Goal: Information Seeking & Learning: Check status

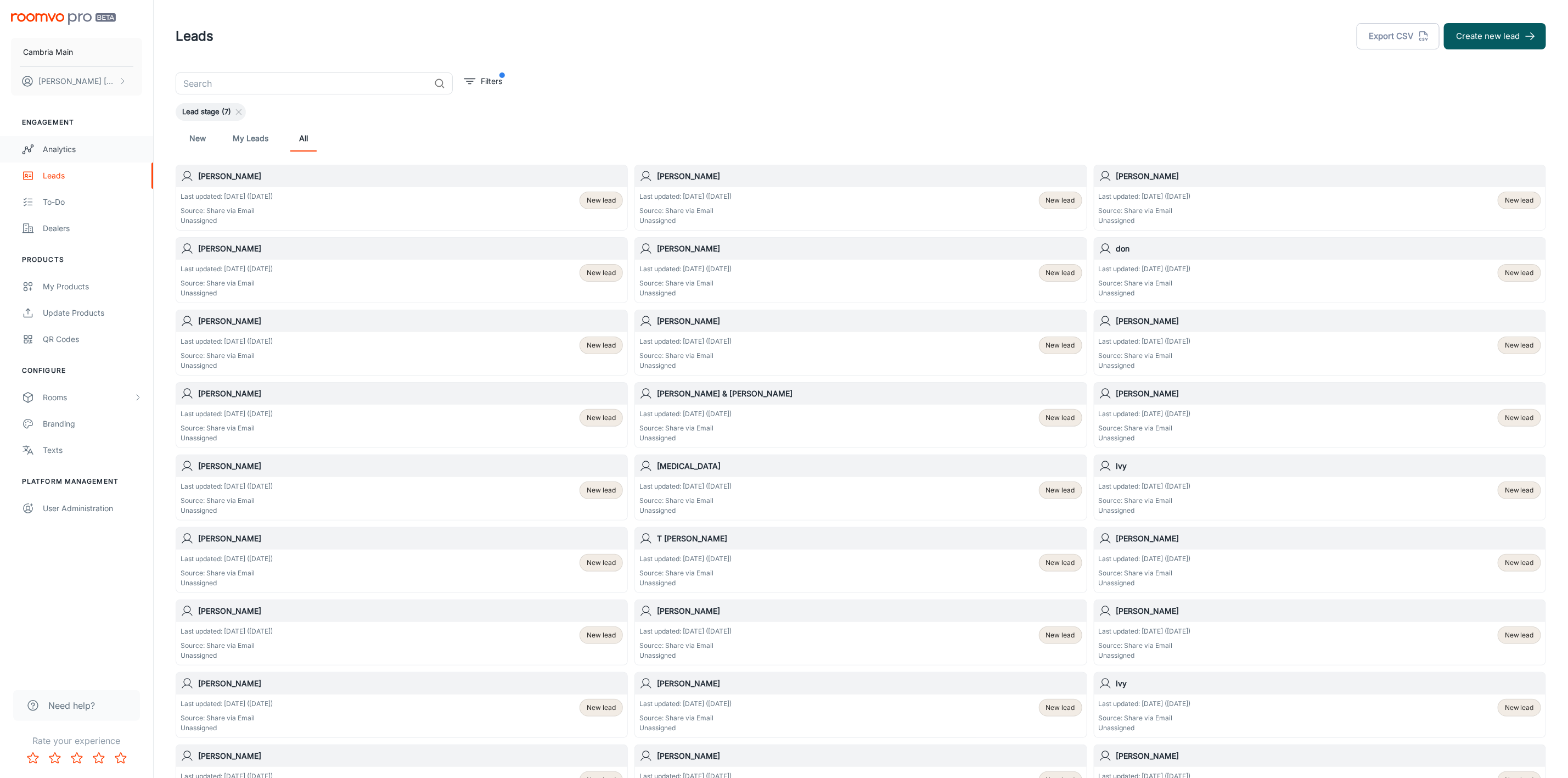
click at [53, 144] on div "Analytics" at bounding box center [92, 150] width 99 height 12
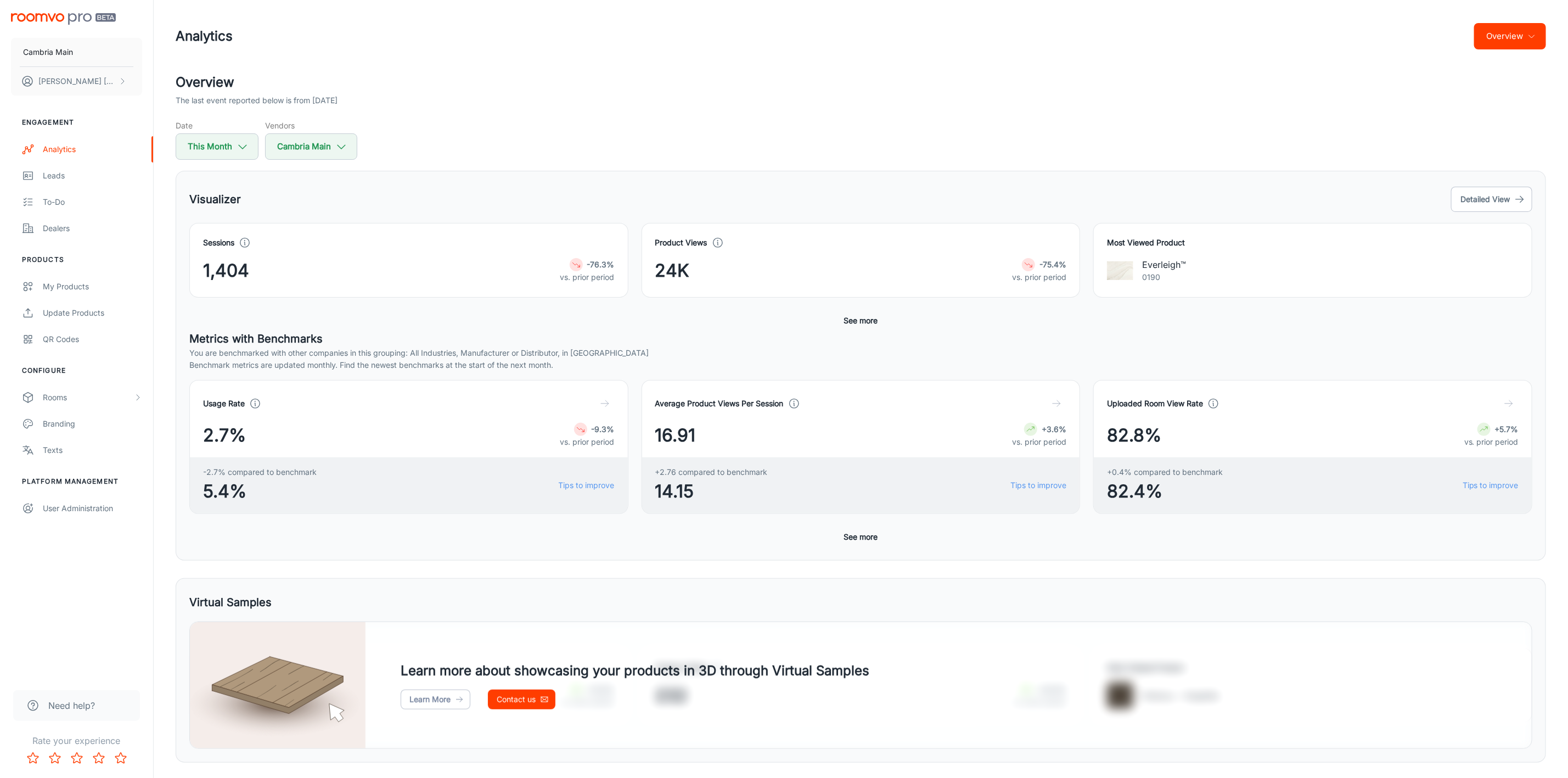
click at [850, 318] on button "See more" at bounding box center [861, 321] width 43 height 20
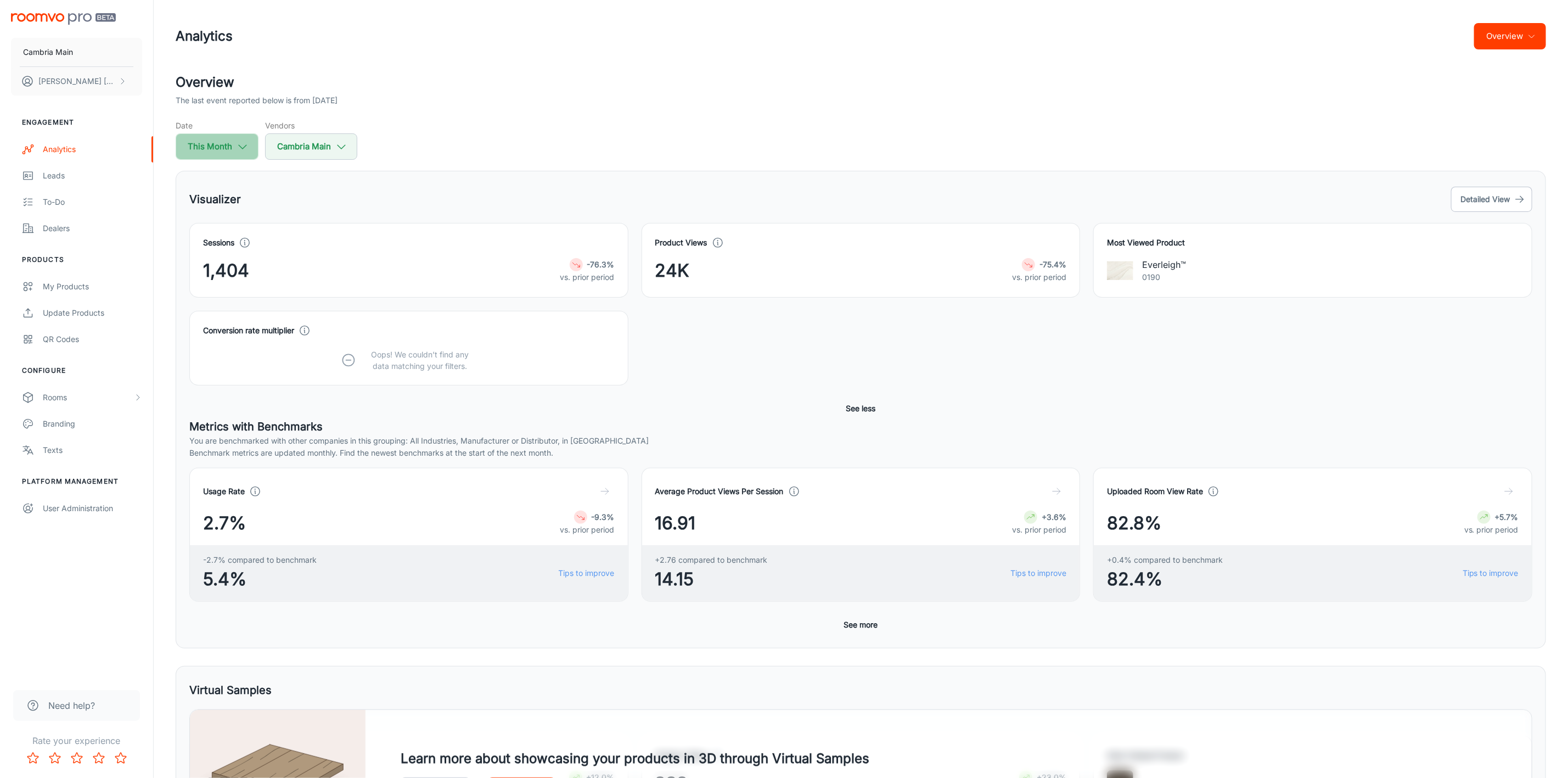
click at [241, 144] on icon "button" at bounding box center [243, 147] width 12 height 12
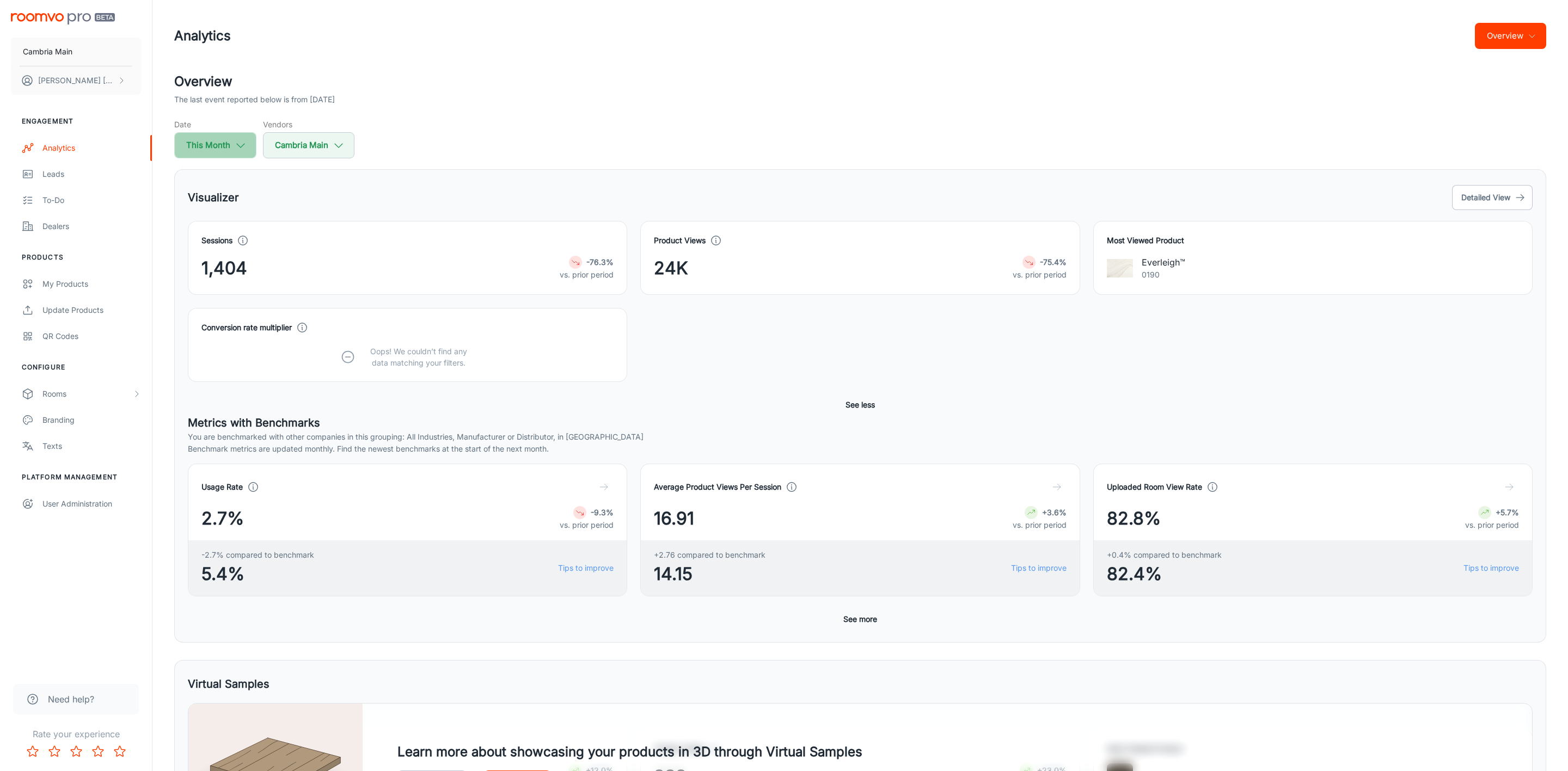
select select "8"
select select "2025"
select select "8"
select select "2025"
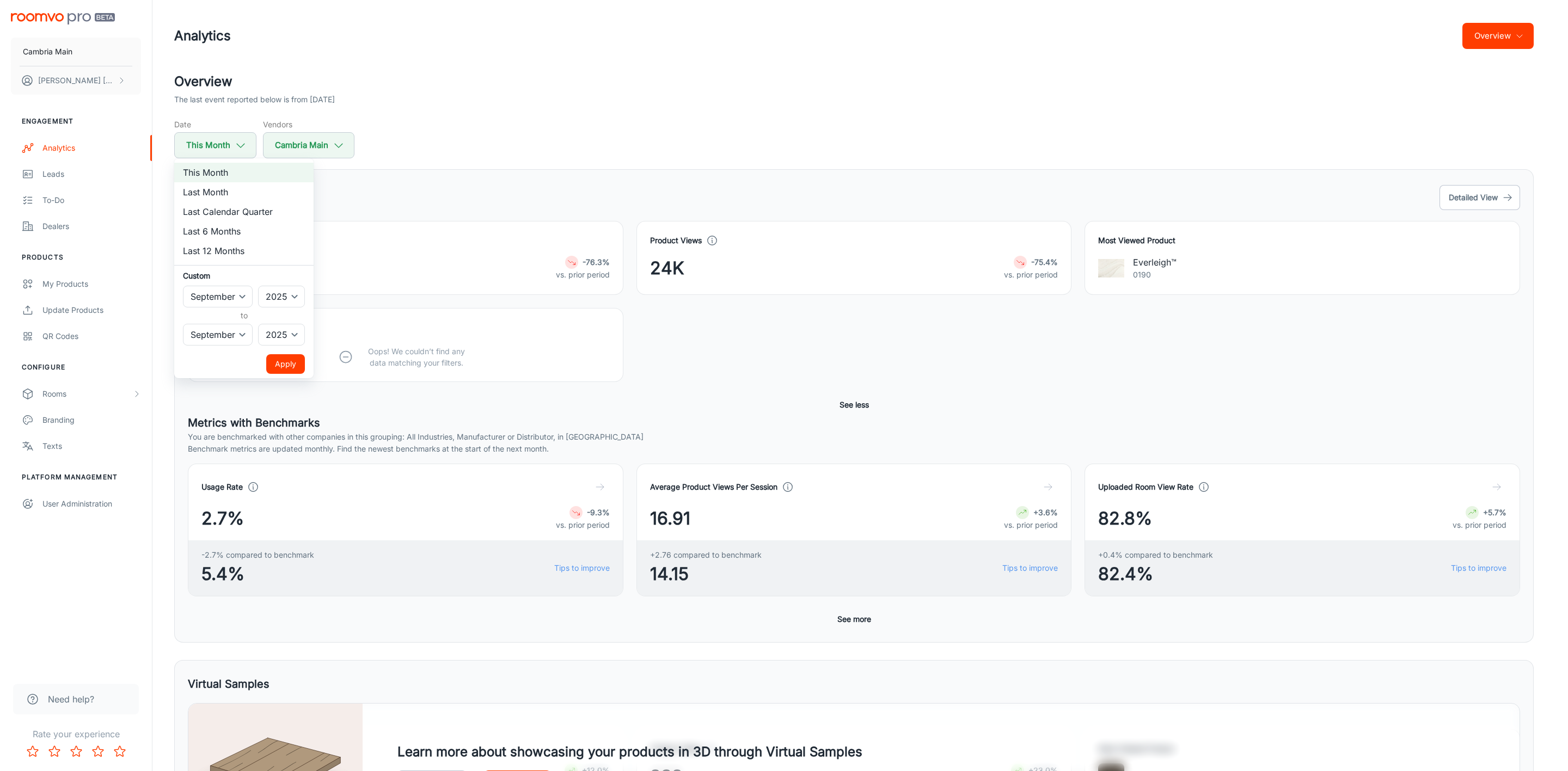
click at [314, 143] on div at bounding box center [784, 385] width 1568 height 771
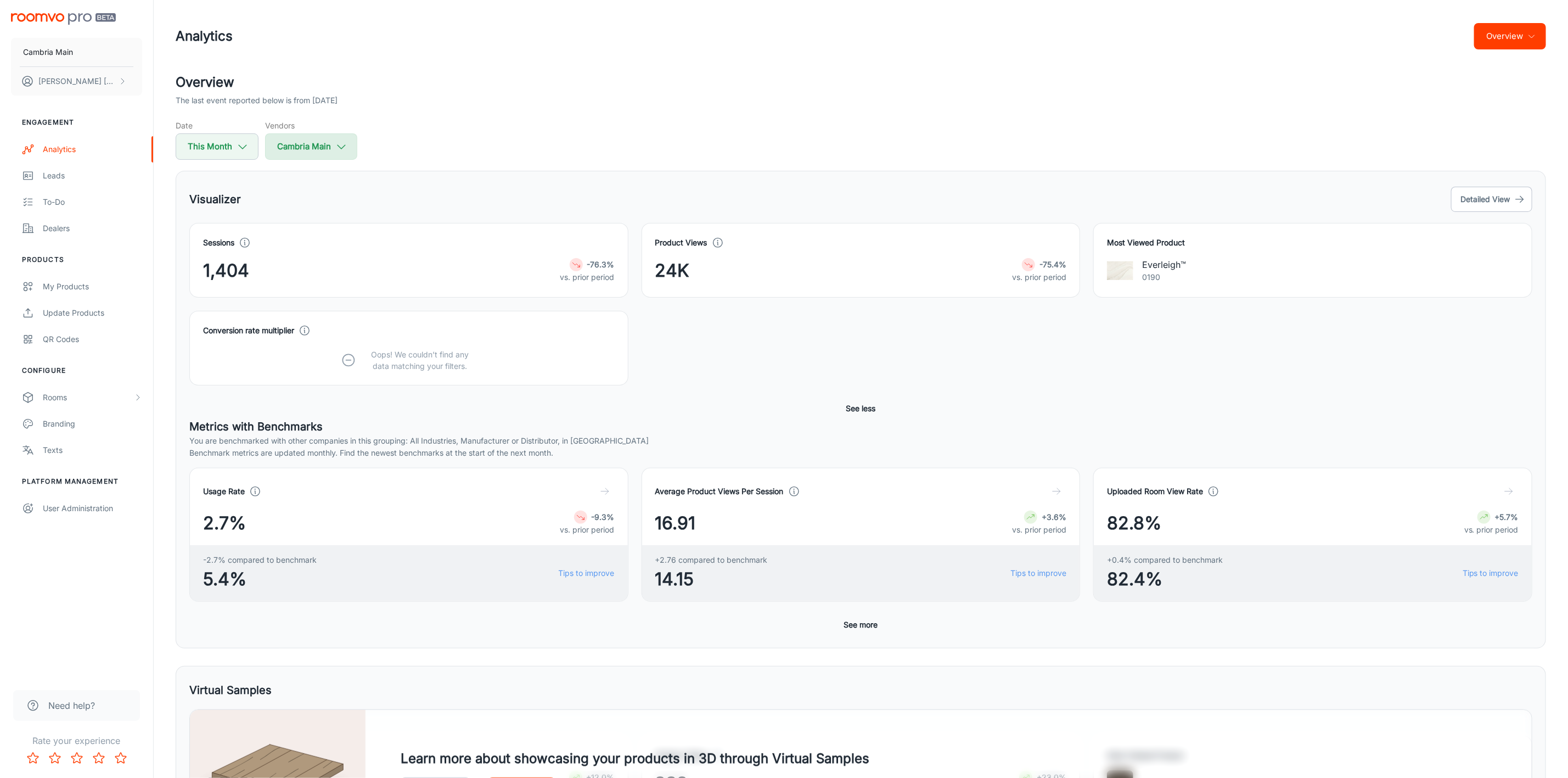
click at [355, 145] on button "Cambria Main" at bounding box center [312, 147] width 92 height 26
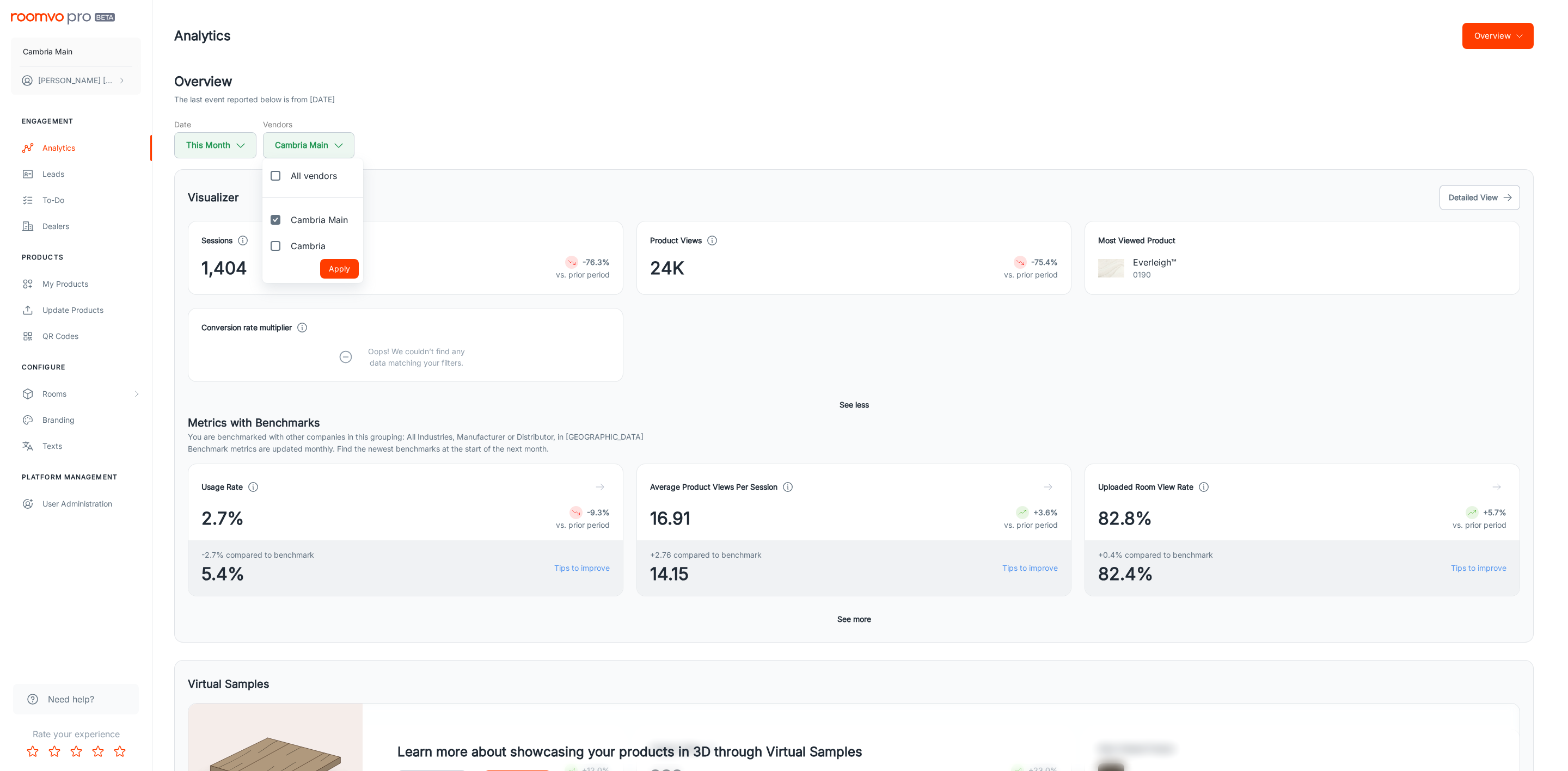
click at [300, 254] on label "Cambria" at bounding box center [299, 246] width 72 height 26
click at [286, 254] on input "Cambria" at bounding box center [275, 246] width 22 height 22
checkbox input "true"
click at [366, 267] on div at bounding box center [784, 385] width 1568 height 771
checkbox input "false"
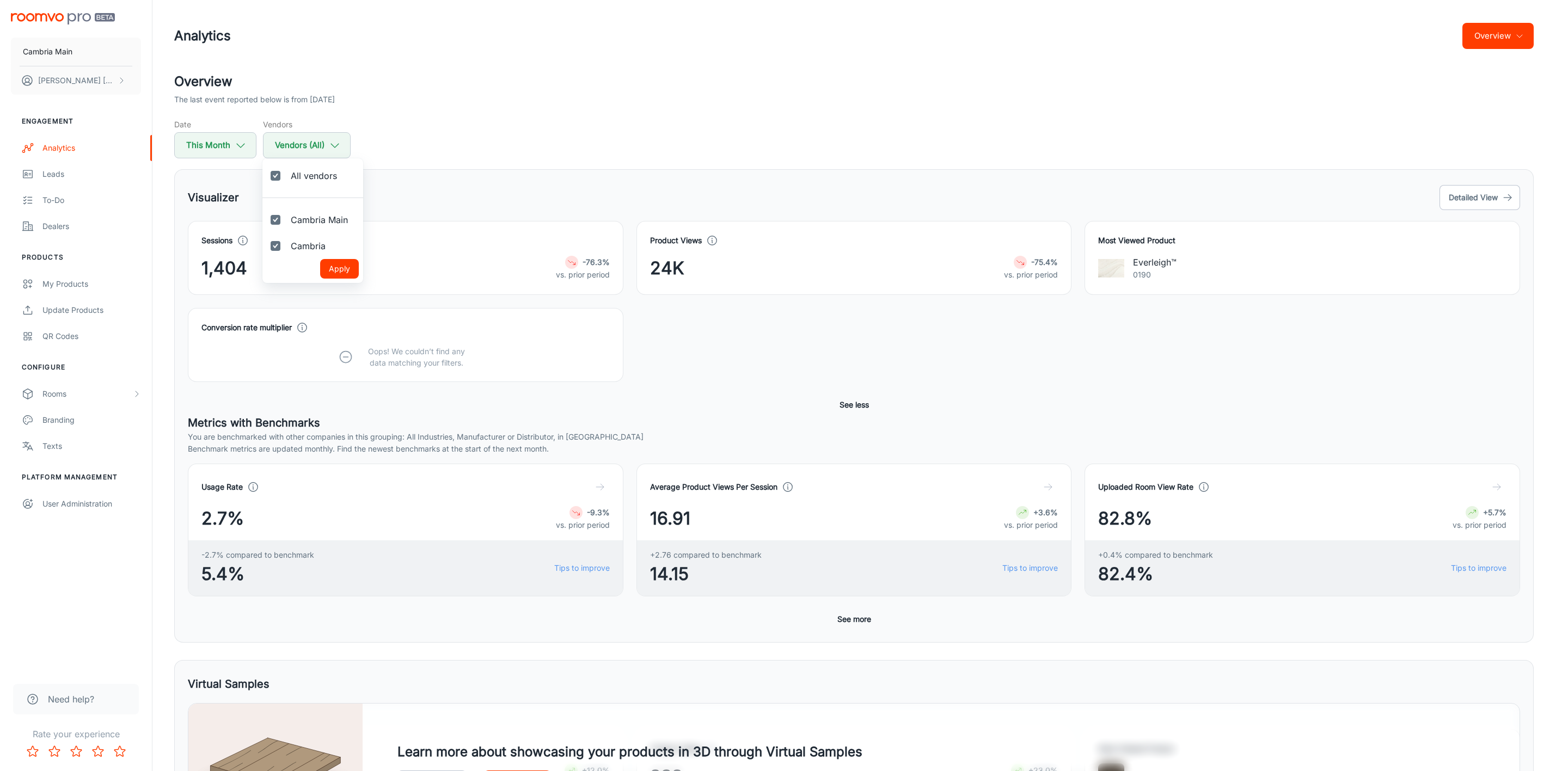
checkbox input "false"
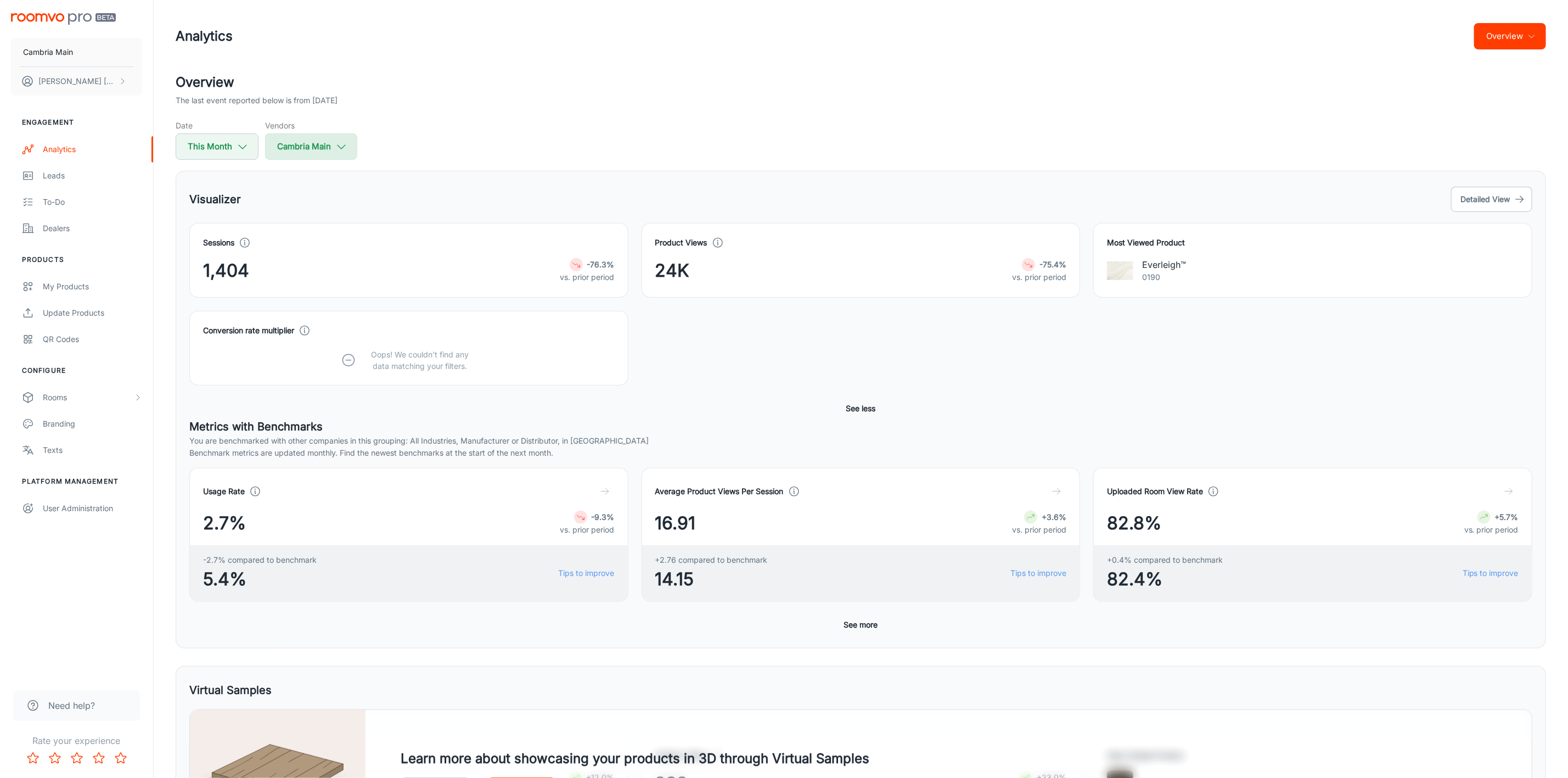
click at [339, 140] on icon "button" at bounding box center [342, 147] width 12 height 12
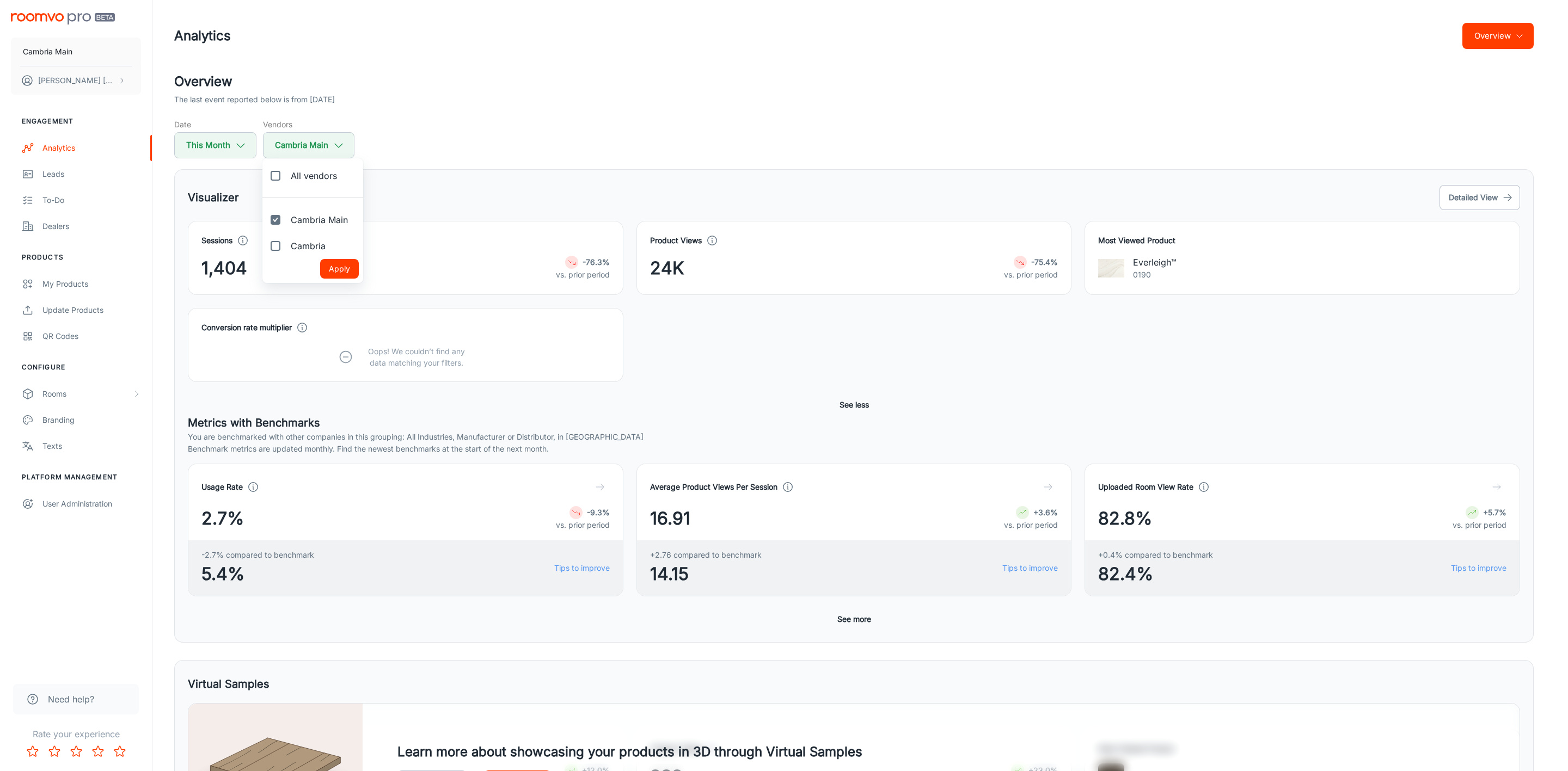
click at [339, 272] on button "Apply" at bounding box center [339, 269] width 38 height 20
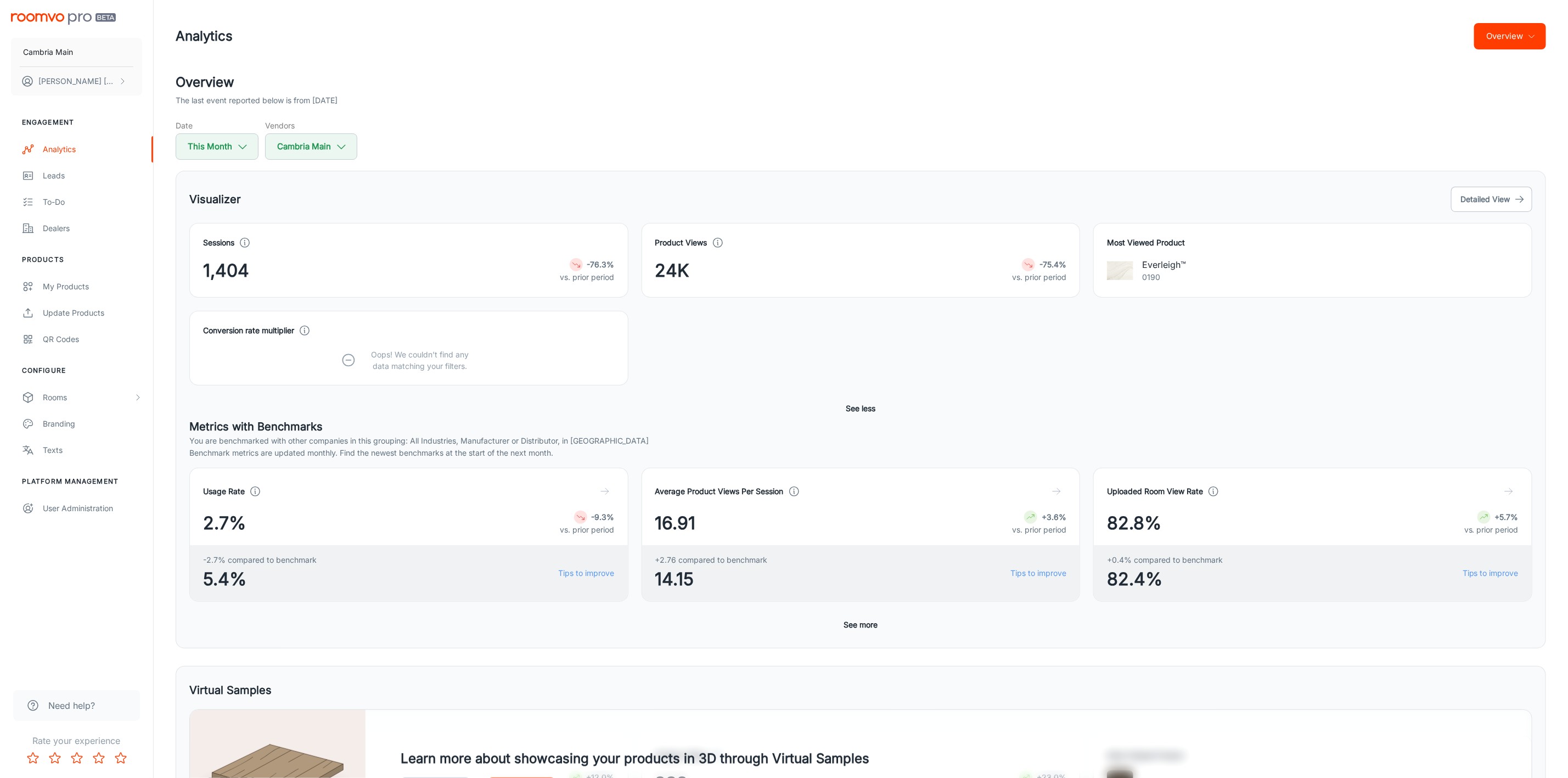
click at [1535, 41] on button "Overview" at bounding box center [1510, 36] width 72 height 26
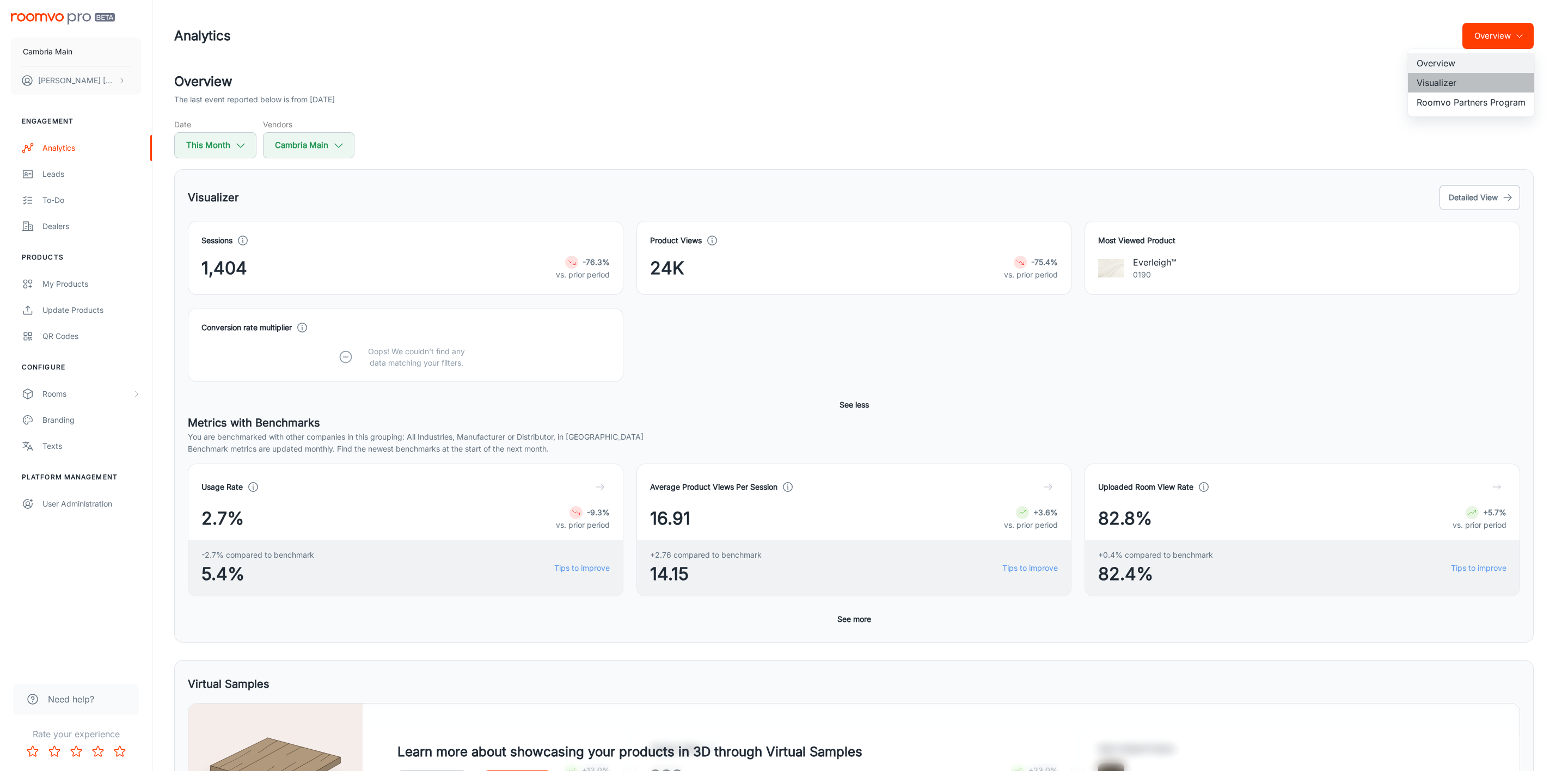
click at [1459, 85] on li "Visualizer" at bounding box center [1471, 82] width 126 height 20
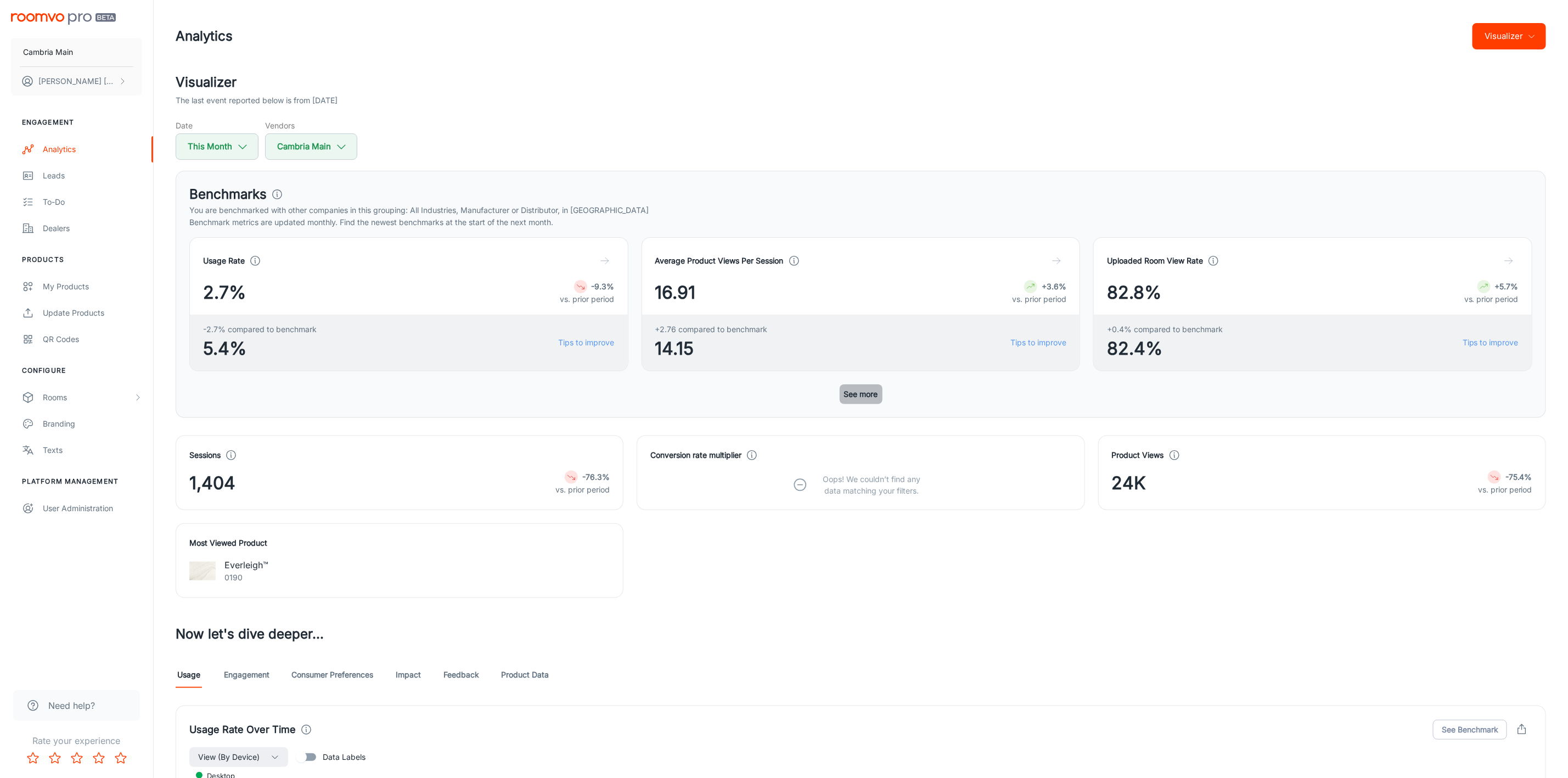
click at [862, 402] on button "See more" at bounding box center [861, 394] width 43 height 20
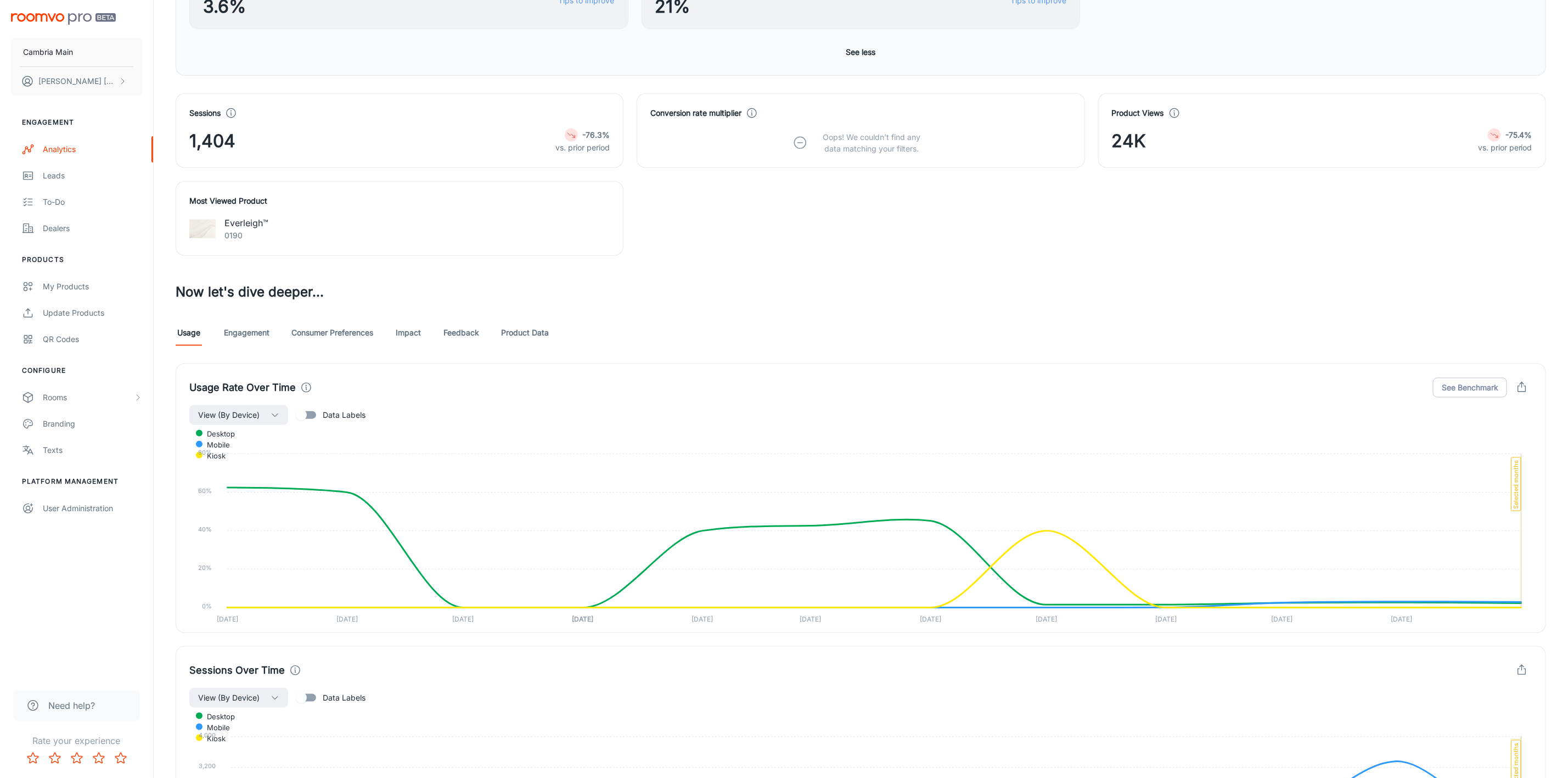
scroll to position [659, 0]
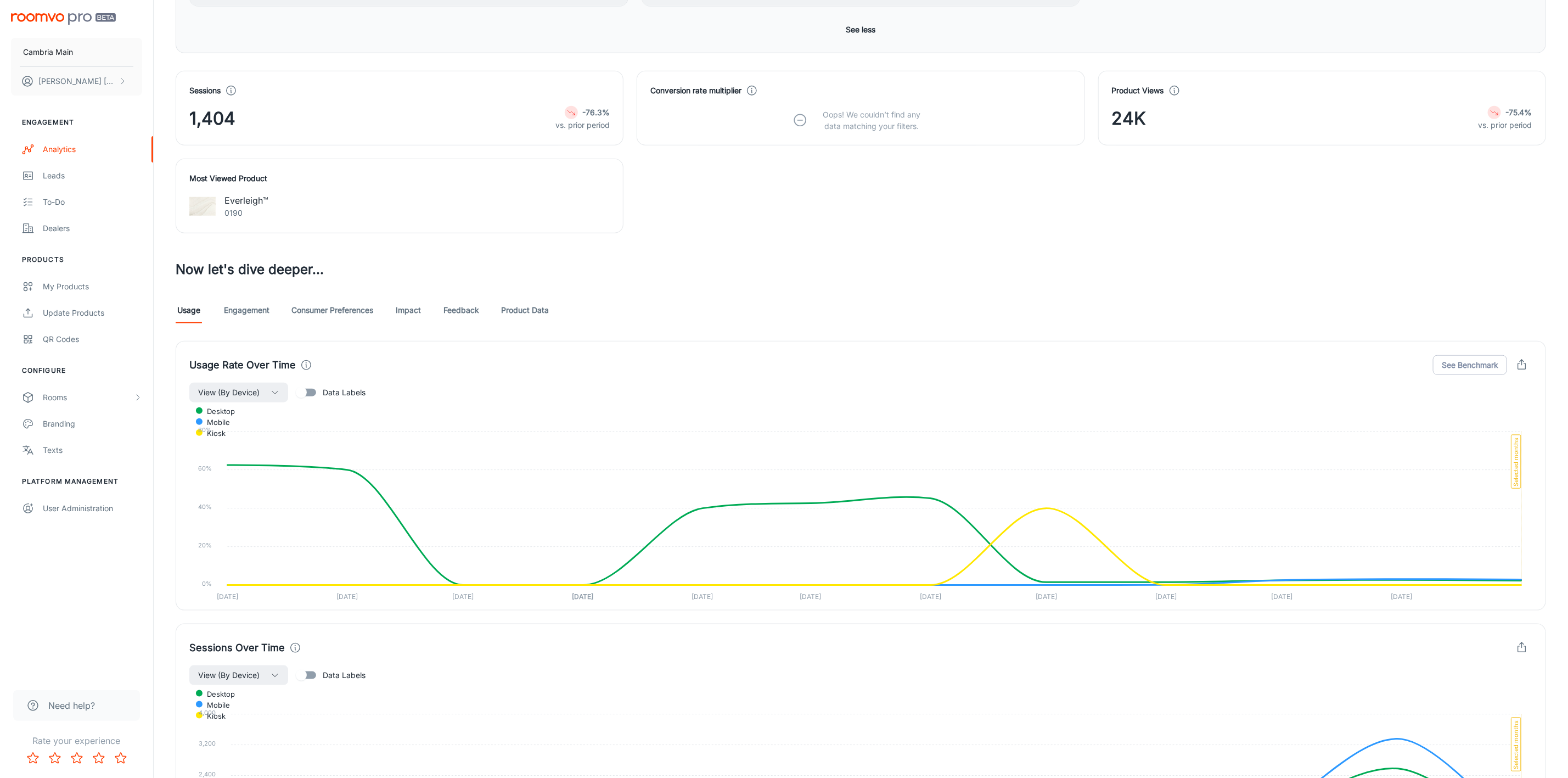
click at [450, 310] on link "Feedback" at bounding box center [461, 310] width 36 height 26
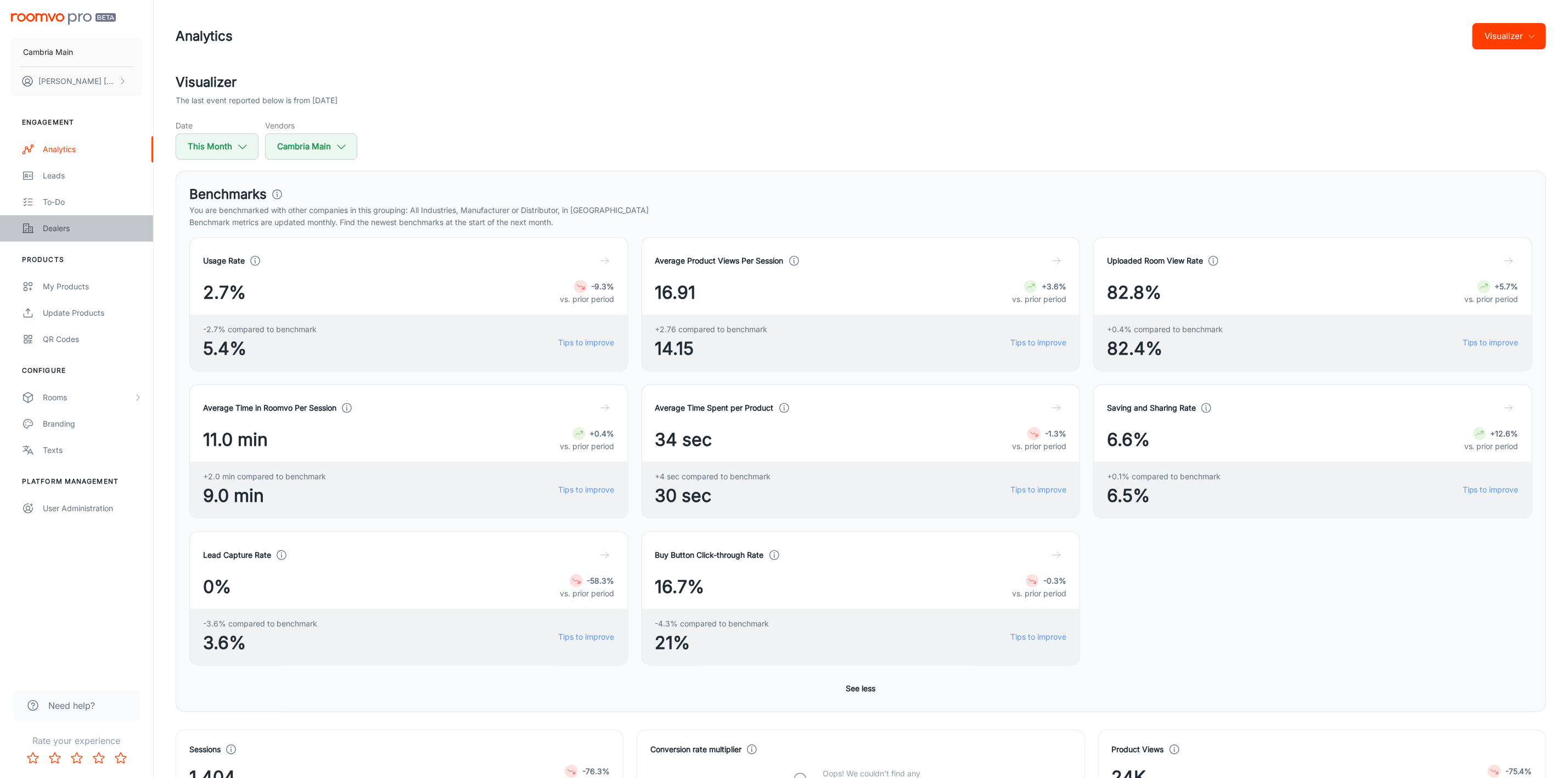
click at [50, 232] on div "Dealers" at bounding box center [92, 229] width 99 height 12
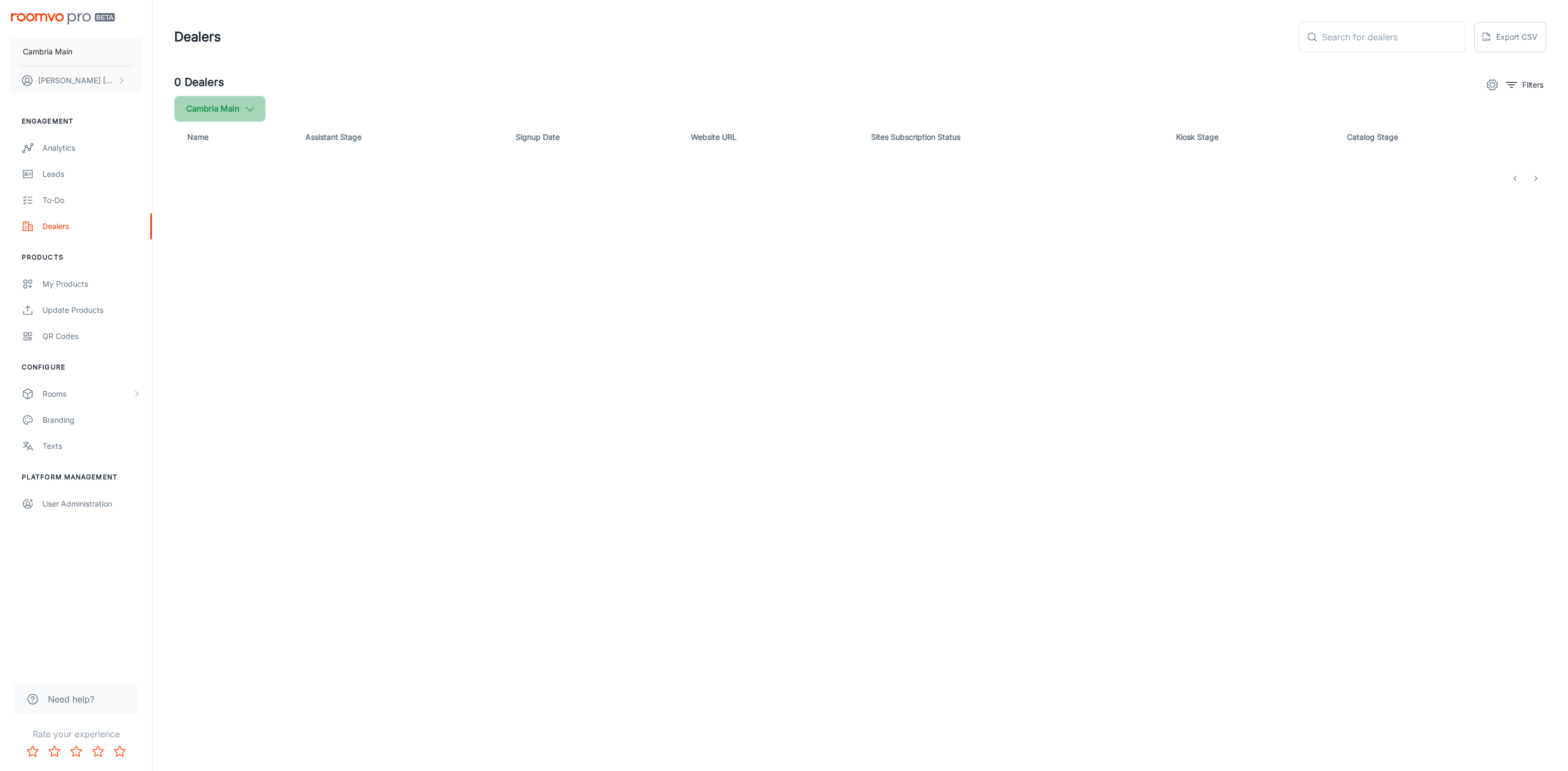
click at [187, 114] on button "Cambria Main" at bounding box center [220, 109] width 92 height 26
click at [196, 259] on input "Cambria" at bounding box center [187, 260] width 22 height 22
checkbox input "true"
click at [315, 313] on button "Apply" at bounding box center [334, 309] width 38 height 20
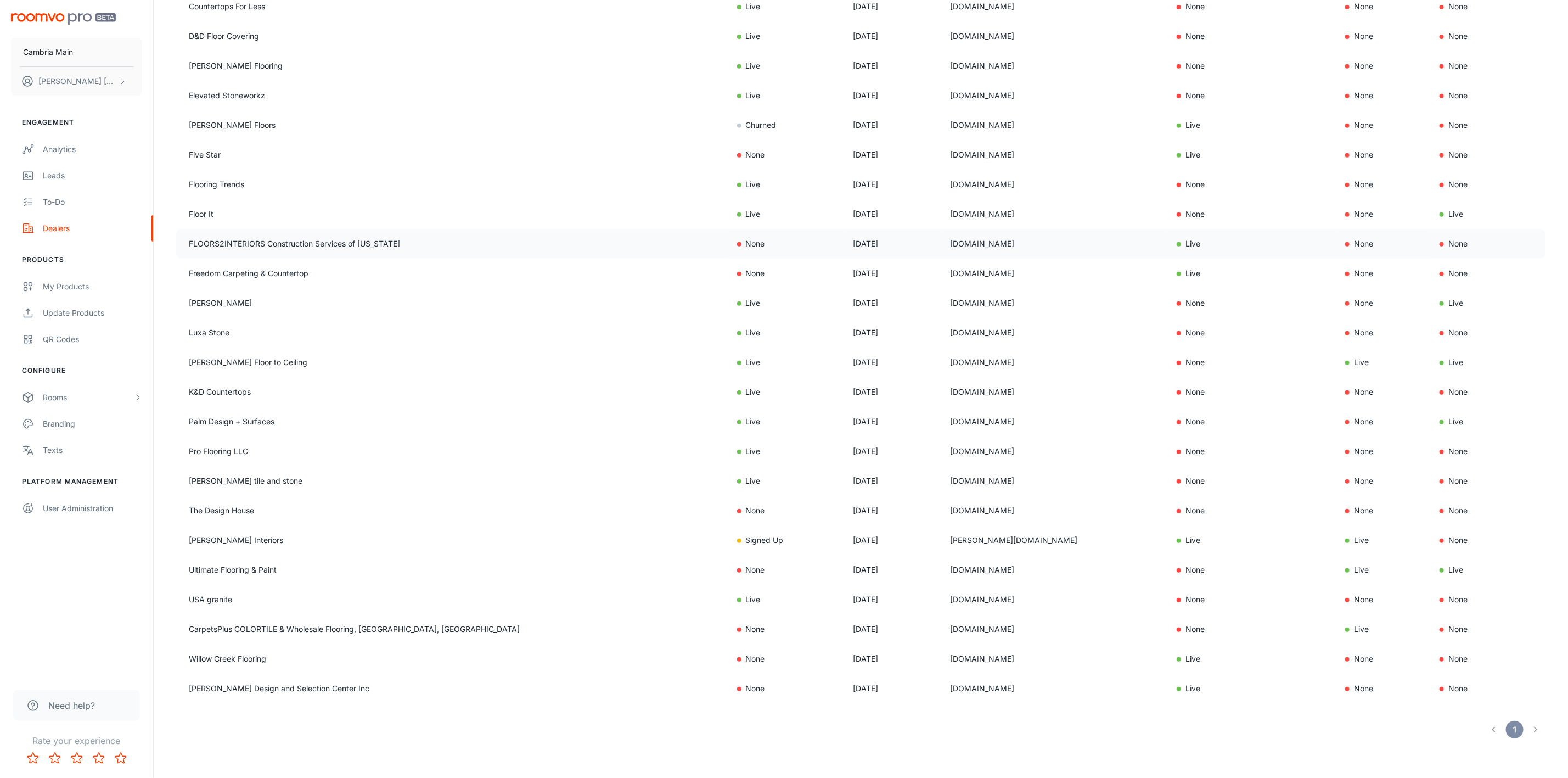
scroll to position [343, 0]
